Goal: Transaction & Acquisition: Purchase product/service

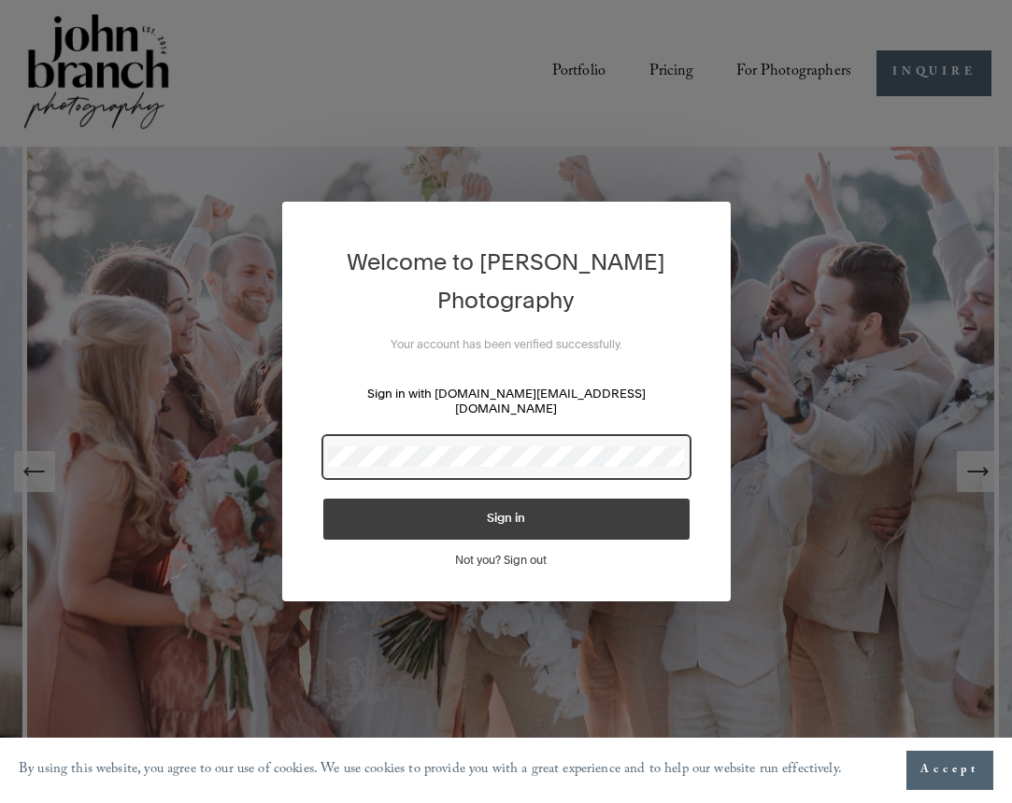
click at [416, 460] on div at bounding box center [506, 457] width 366 height 42
click at [505, 512] on button "Sign in" at bounding box center [506, 519] width 366 height 41
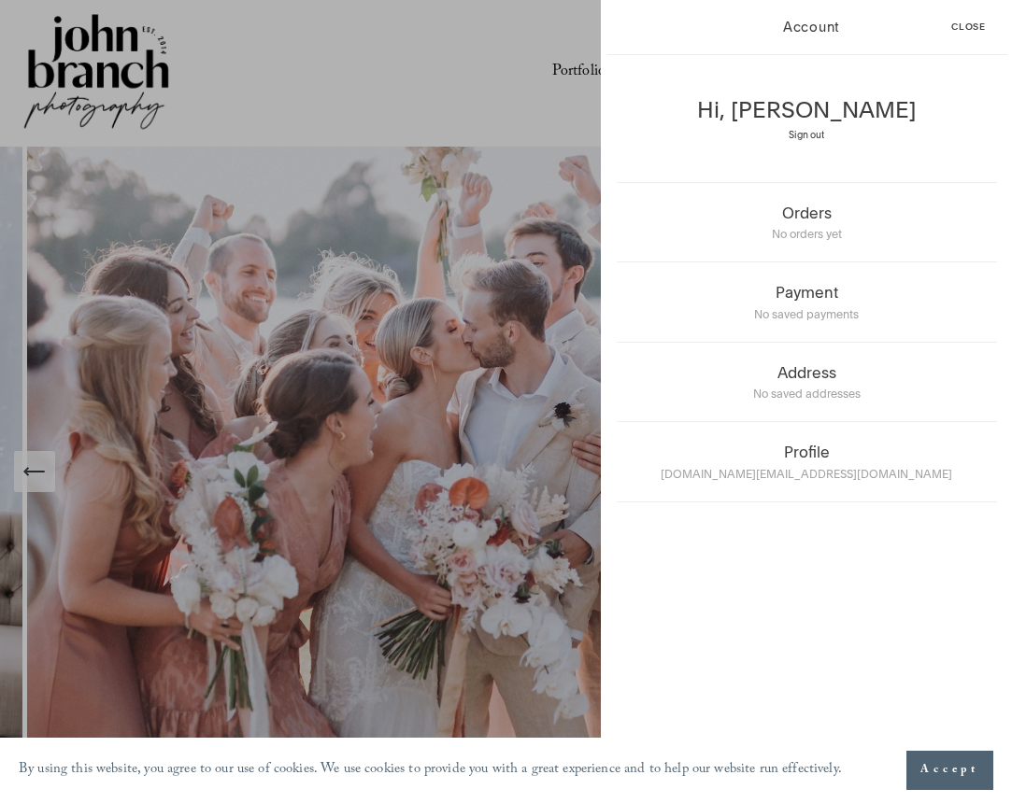
click at [423, 320] on div "Account Close Hi, Eduardo Sign out Orders No orders yet Payment No saved paymen…" at bounding box center [506, 401] width 1012 height 803
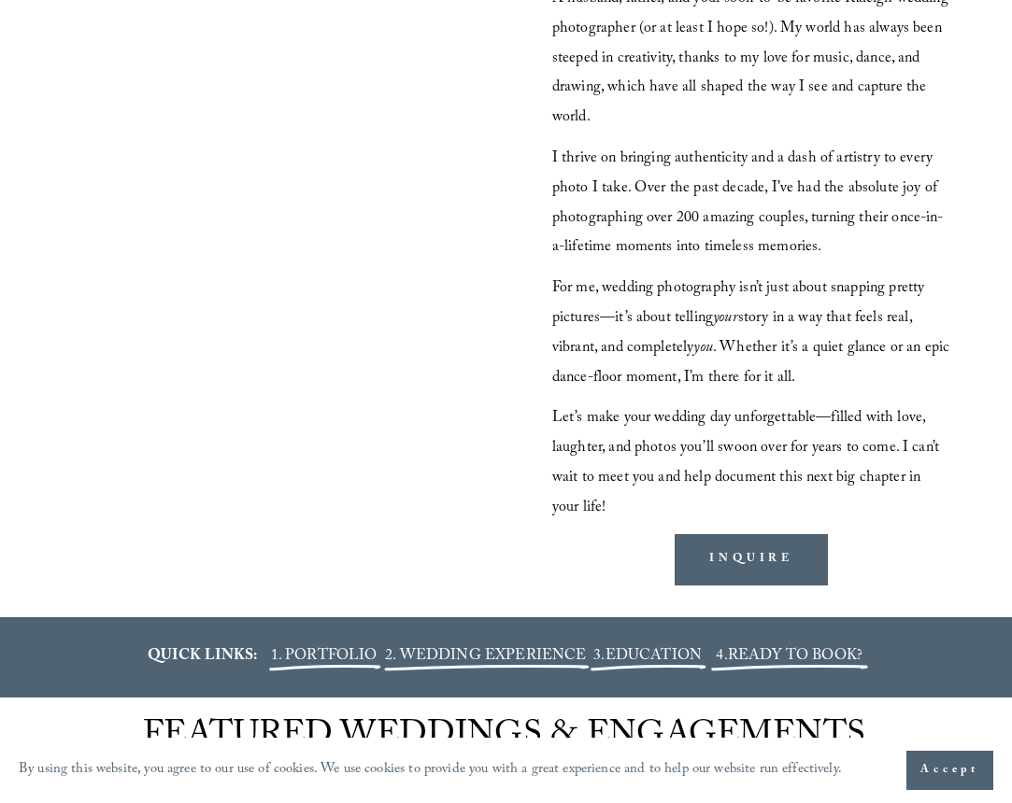
scroll to position [1672, 0]
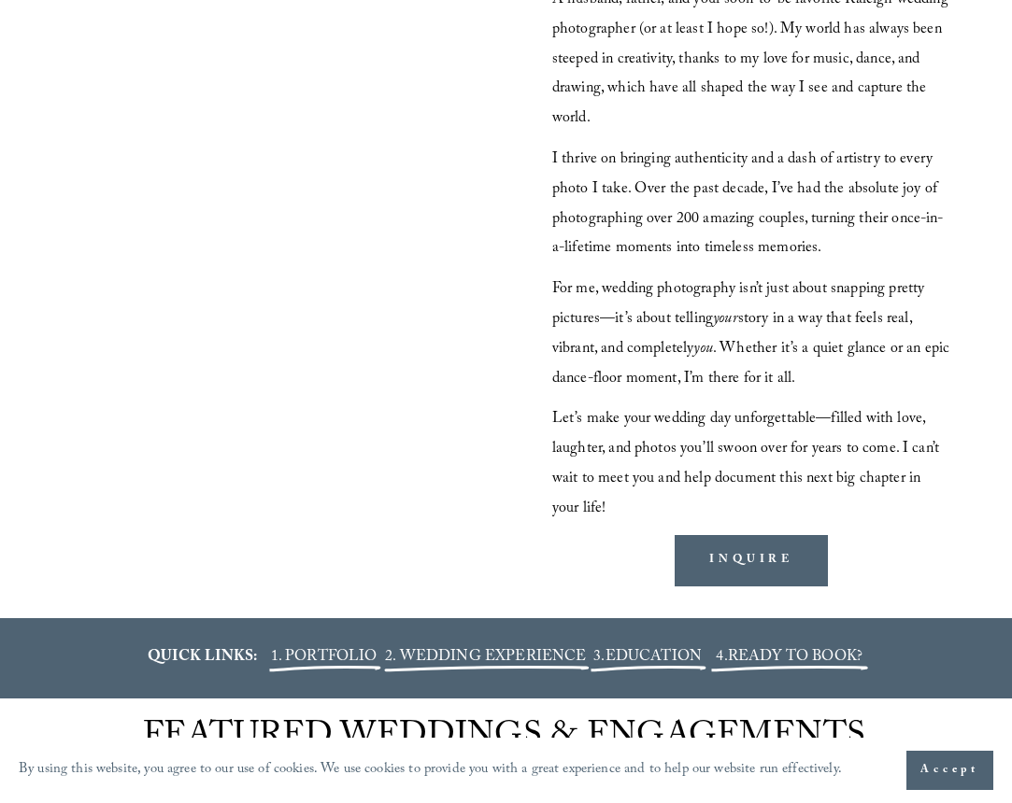
click at [941, 775] on span "Accept" at bounding box center [949, 770] width 59 height 19
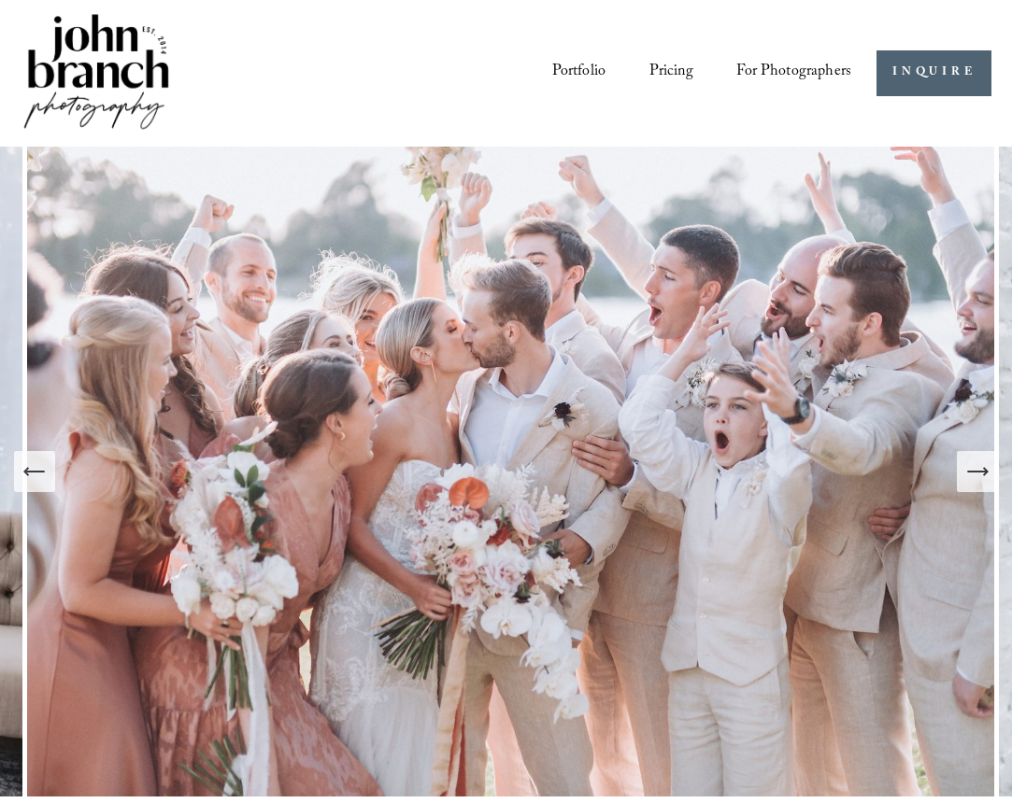
scroll to position [0, 0]
click at [107, 59] on img at bounding box center [96, 73] width 151 height 126
click at [0, 0] on span "Presets" at bounding box center [0, 0] width 0 height 0
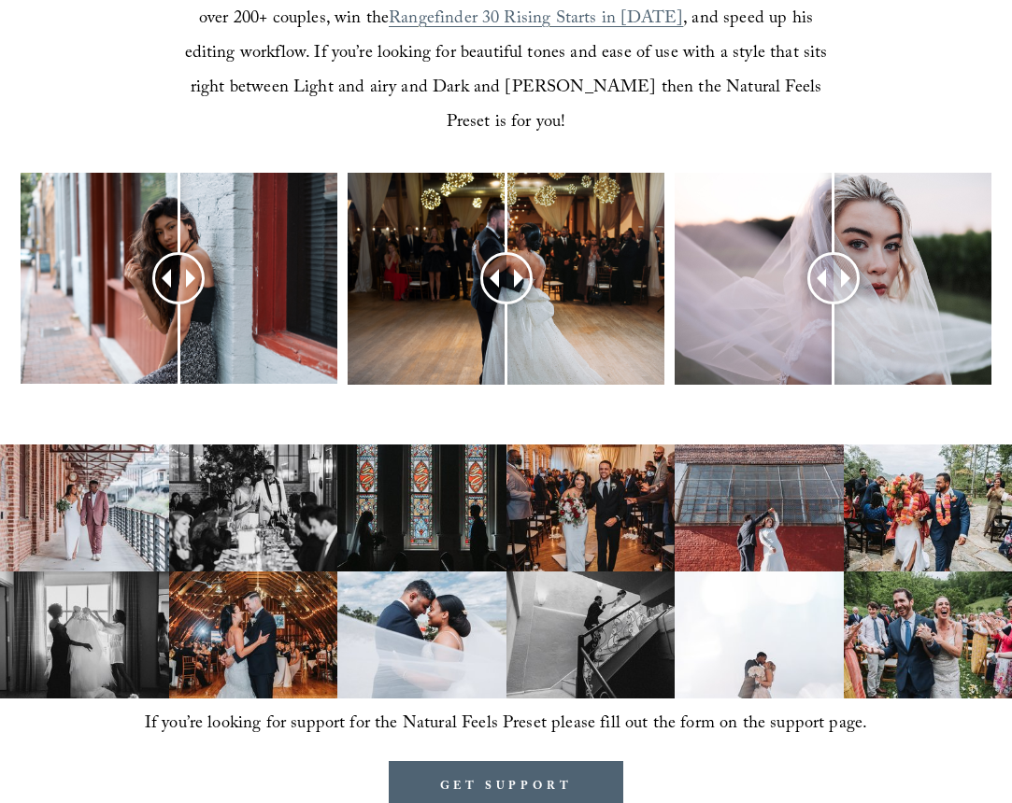
scroll to position [740, 0]
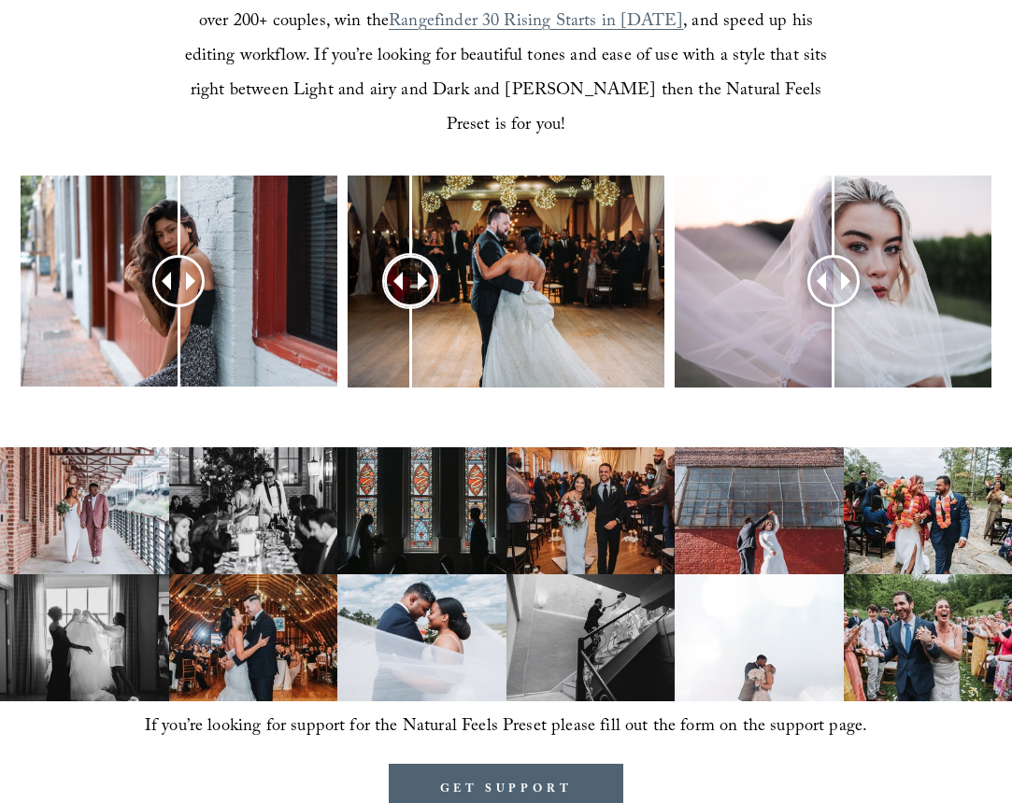
drag, startPoint x: 496, startPoint y: 227, endPoint x: 423, endPoint y: 249, distance: 76.2
click at [423, 258] on div at bounding box center [411, 282] width 48 height 48
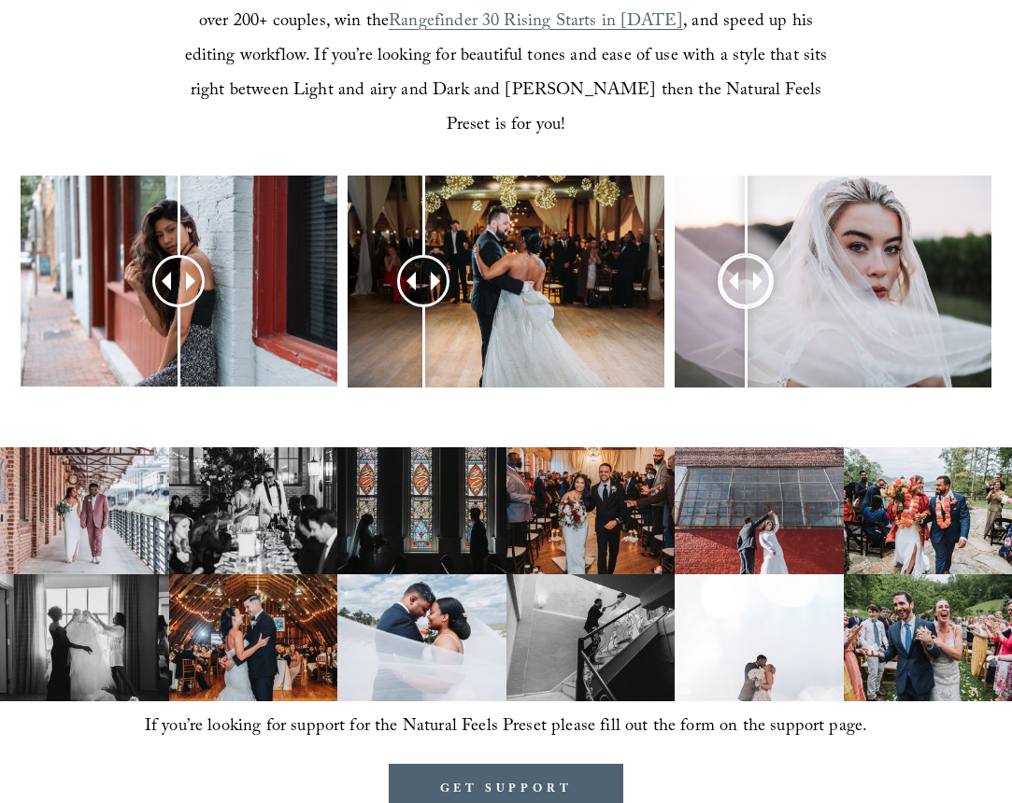
drag, startPoint x: 831, startPoint y: 243, endPoint x: 707, endPoint y: 383, distance: 187.3
click at [745, 256] on div at bounding box center [745, 282] width 52 height 52
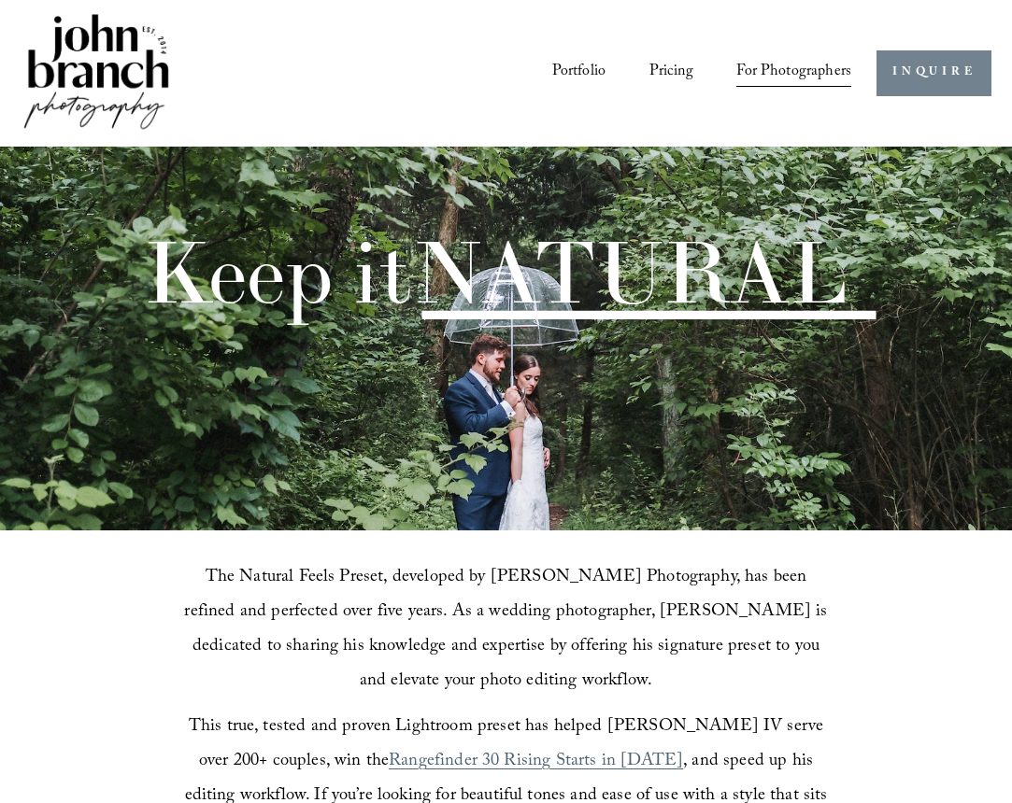
scroll to position [0, 0]
click at [597, 73] on link "Portfolio" at bounding box center [578, 73] width 53 height 33
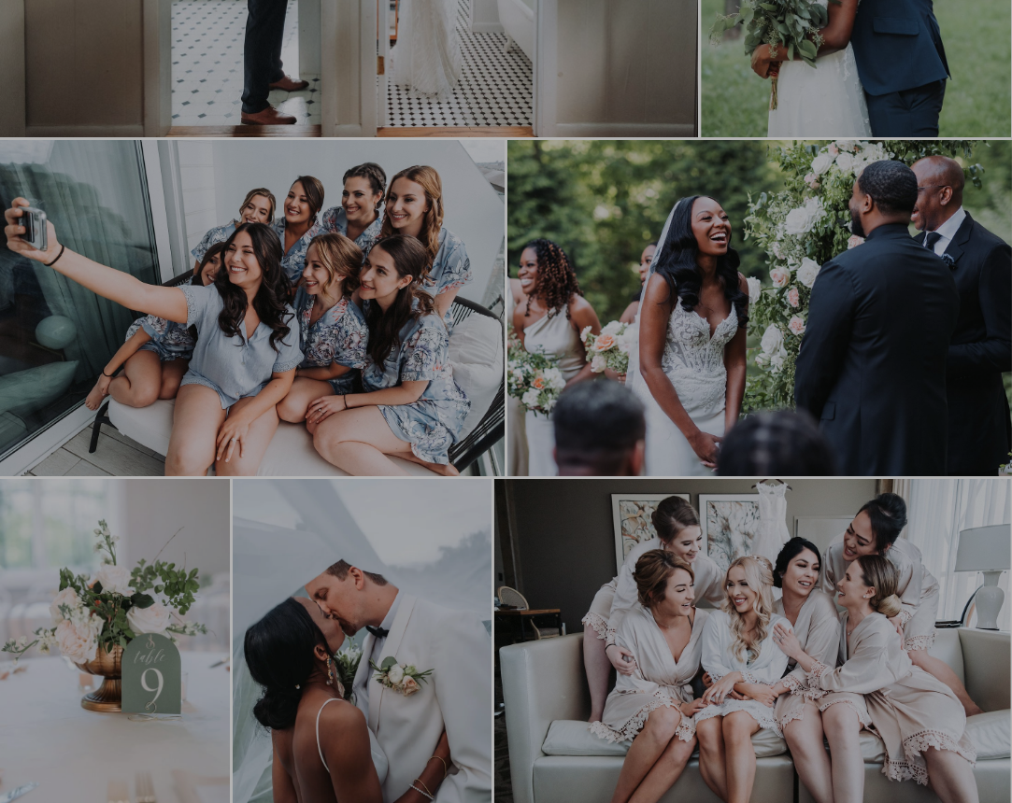
scroll to position [1754, 0]
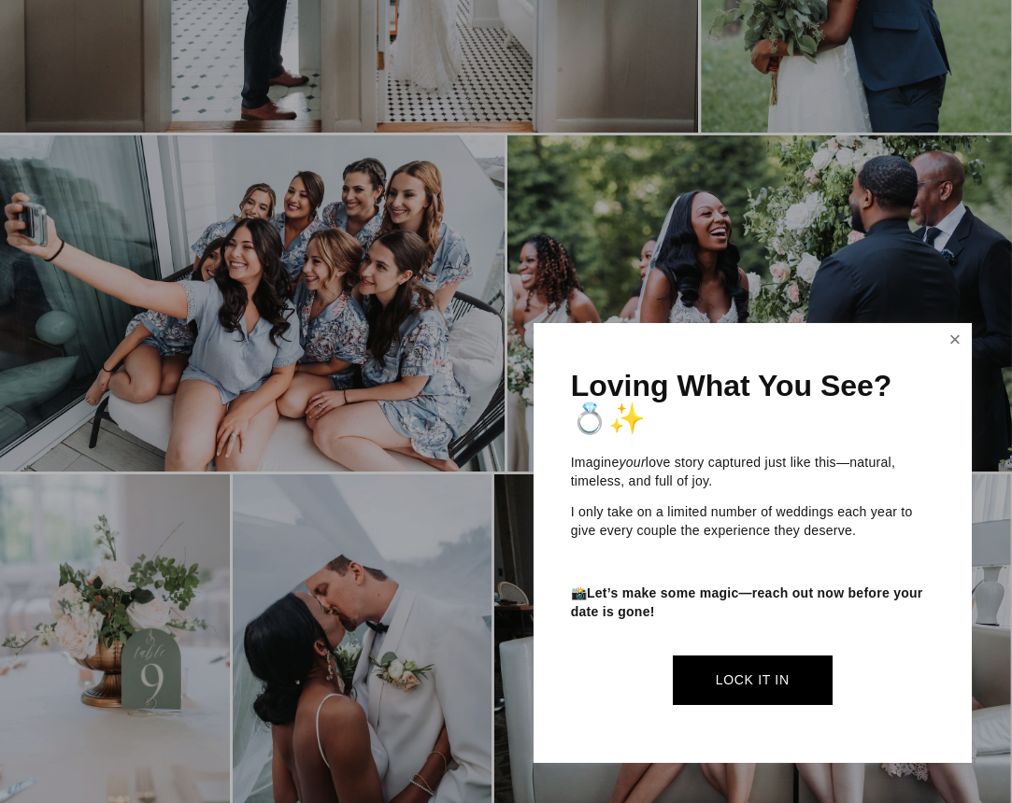
click at [956, 344] on link "Close" at bounding box center [955, 341] width 28 height 30
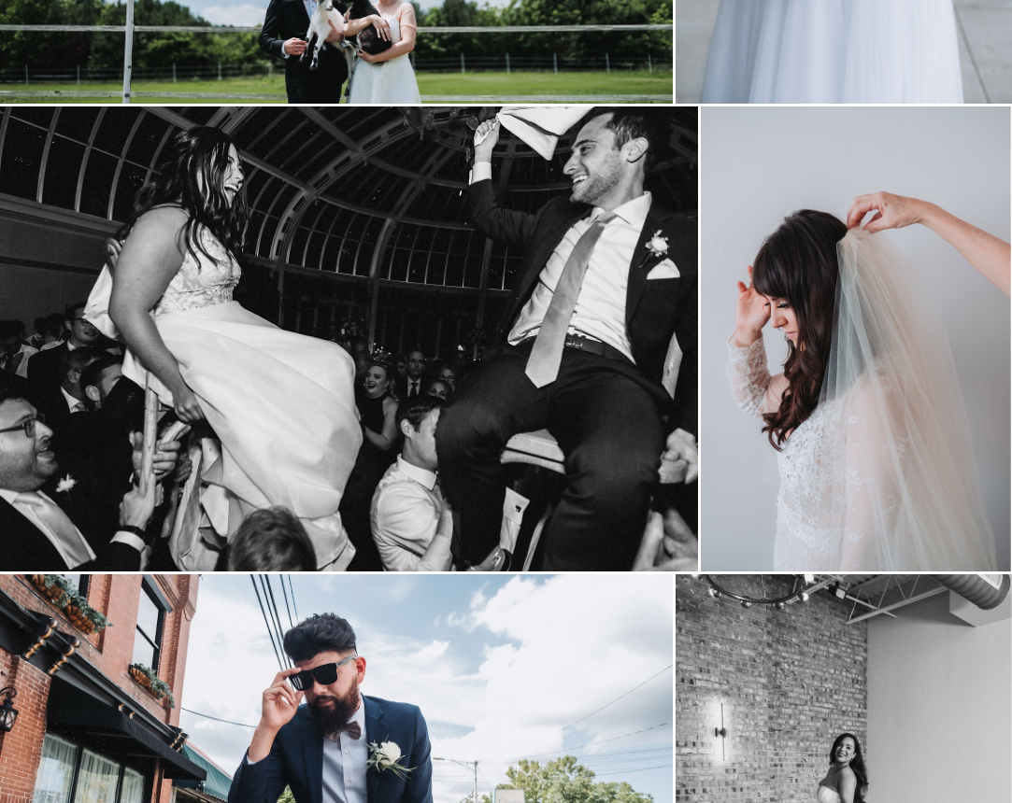
scroll to position [3914, 0]
